Goal: Information Seeking & Learning: Learn about a topic

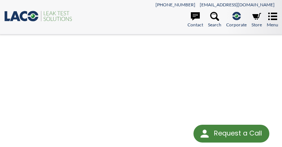
select select "Widget Language Translate"
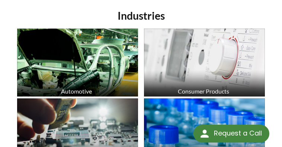
scroll to position [206, 0]
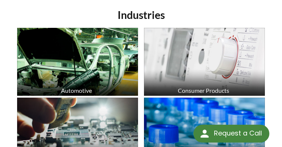
click at [93, 70] on img at bounding box center [77, 62] width 121 height 68
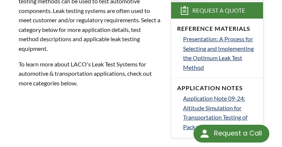
scroll to position [262, 0]
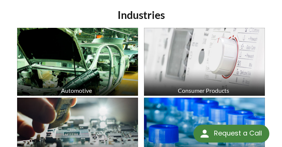
click at [209, 46] on img at bounding box center [204, 62] width 121 height 68
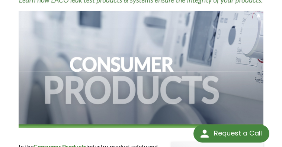
scroll to position [105, 0]
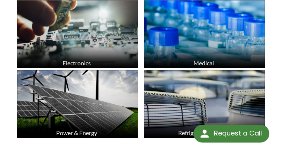
scroll to position [298, 0]
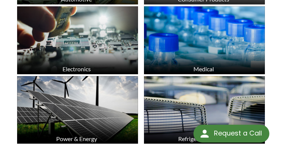
click at [183, 17] on img at bounding box center [204, 40] width 121 height 68
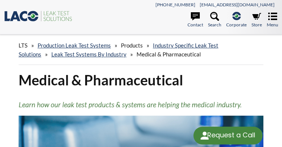
select select "Widget Language Translate"
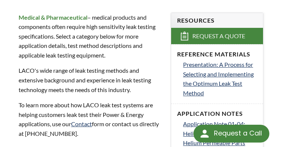
scroll to position [238, 0]
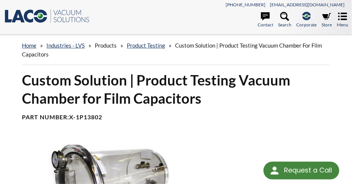
click at [108, 47] on span "Products" at bounding box center [106, 45] width 22 height 7
click at [31, 46] on link "home" at bounding box center [29, 45] width 15 height 7
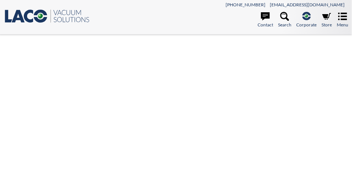
select select "Widget Language Translate"
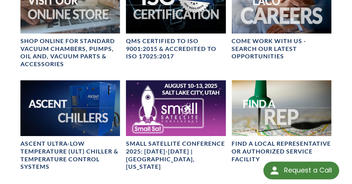
scroll to position [583, 0]
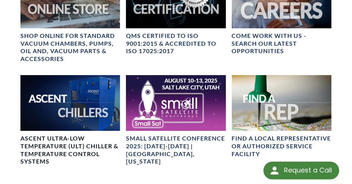
click at [59, 99] on img at bounding box center [70, 103] width 100 height 56
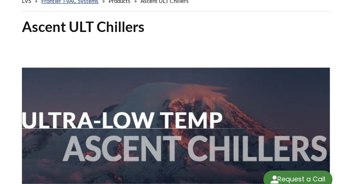
select select "Widget Language Translate"
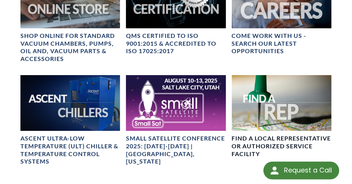
click at [274, 100] on img at bounding box center [282, 103] width 100 height 56
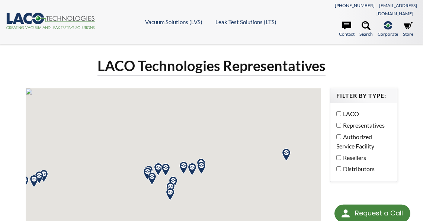
select select "Widget Language Translate"
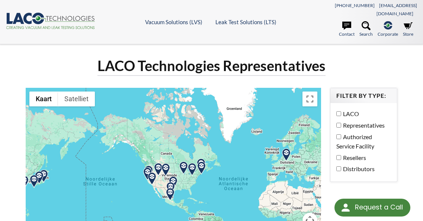
click at [286, 148] on img at bounding box center [286, 154] width 13 height 13
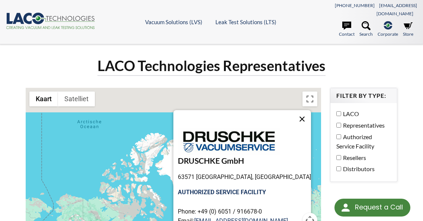
click at [293, 110] on button "Sluiten" at bounding box center [302, 119] width 18 height 18
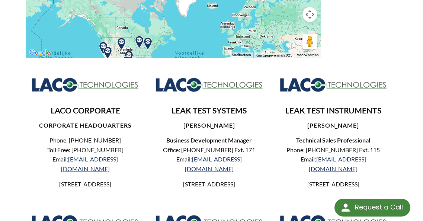
scroll to position [206, 0]
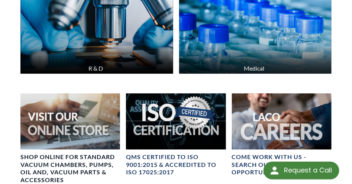
scroll to position [449, 0]
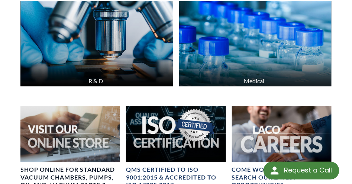
click at [86, 140] on img at bounding box center [70, 134] width 100 height 56
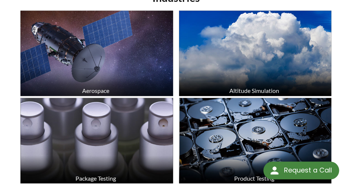
scroll to position [266, 0]
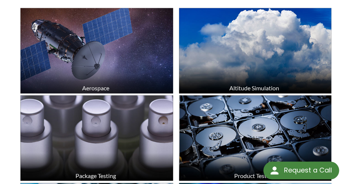
click at [122, 76] on img at bounding box center [96, 51] width 153 height 86
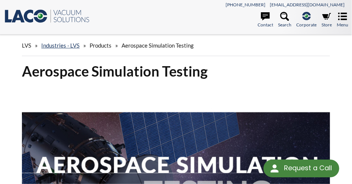
select select "Widget Language Translate"
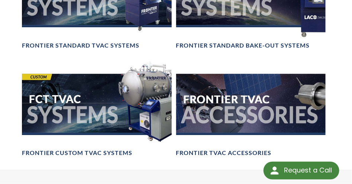
scroll to position [910, 0]
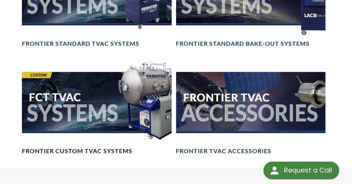
click at [81, 109] on img at bounding box center [97, 102] width 150 height 84
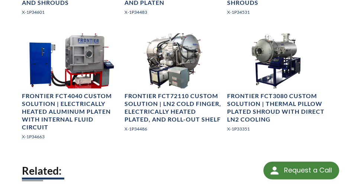
scroll to position [709, 0]
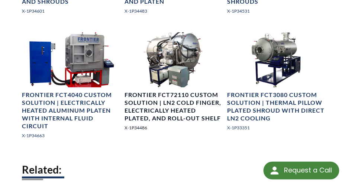
click at [161, 83] on img at bounding box center [174, 59] width 98 height 55
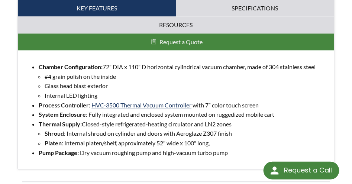
scroll to position [415, 0]
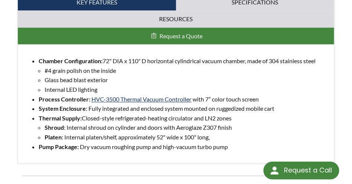
click at [168, 99] on link "HVC-3500 Thermal Vacuum Controller" at bounding box center [142, 99] width 100 height 7
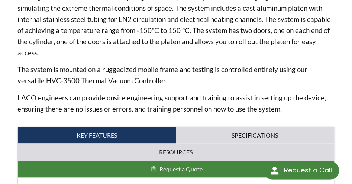
scroll to position [285, 0]
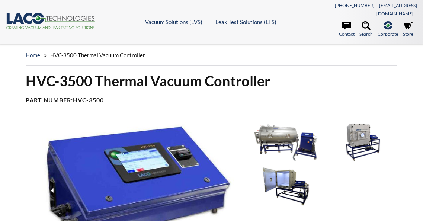
select select "Widget Language Translate"
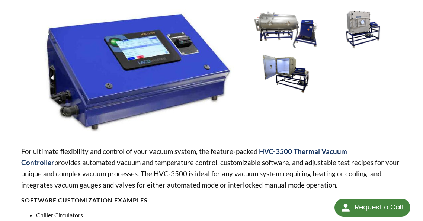
scroll to position [115, 0]
